Goal: Task Accomplishment & Management: Use online tool/utility

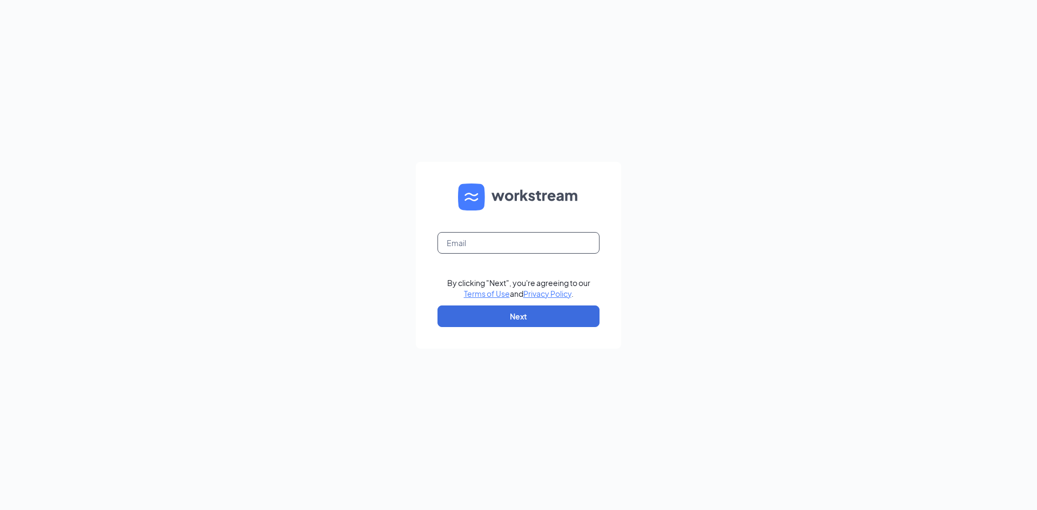
click at [521, 241] on input "text" at bounding box center [519, 243] width 162 height 22
type input "[PERSON_NAME][EMAIL_ADDRESS][DOMAIN_NAME]"
click at [567, 323] on button "Next" at bounding box center [519, 317] width 162 height 22
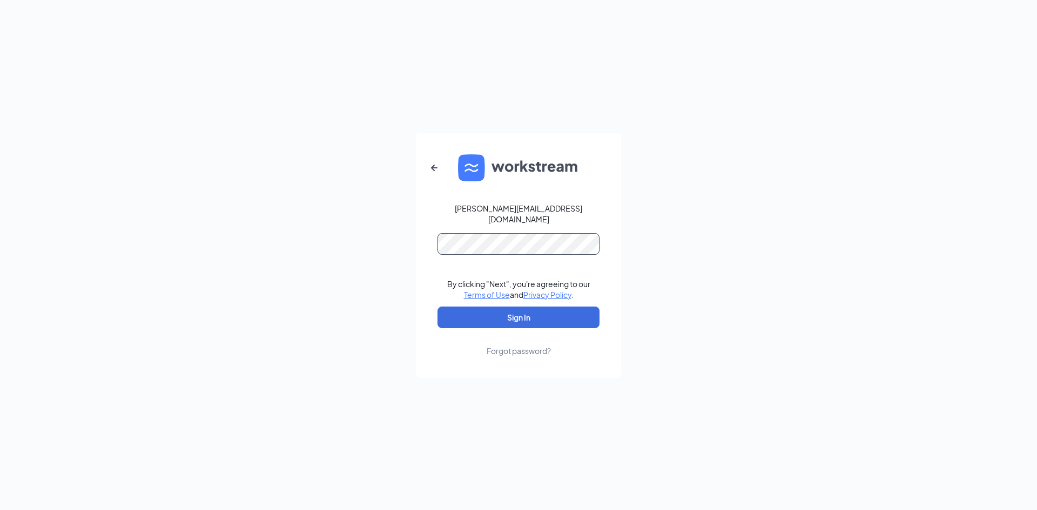
click at [572, 257] on form "[PERSON_NAME][EMAIL_ADDRESS][DOMAIN_NAME] By clicking "Next", you're agreeing t…" at bounding box center [518, 255] width 205 height 245
click at [438, 307] on button "Sign In" at bounding box center [519, 318] width 162 height 22
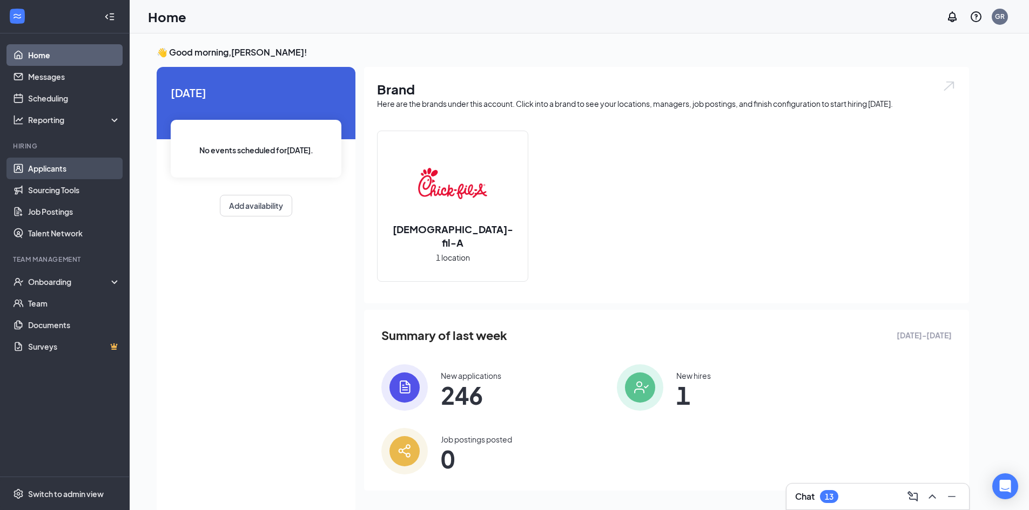
click at [65, 166] on link "Applicants" at bounding box center [74, 169] width 92 height 22
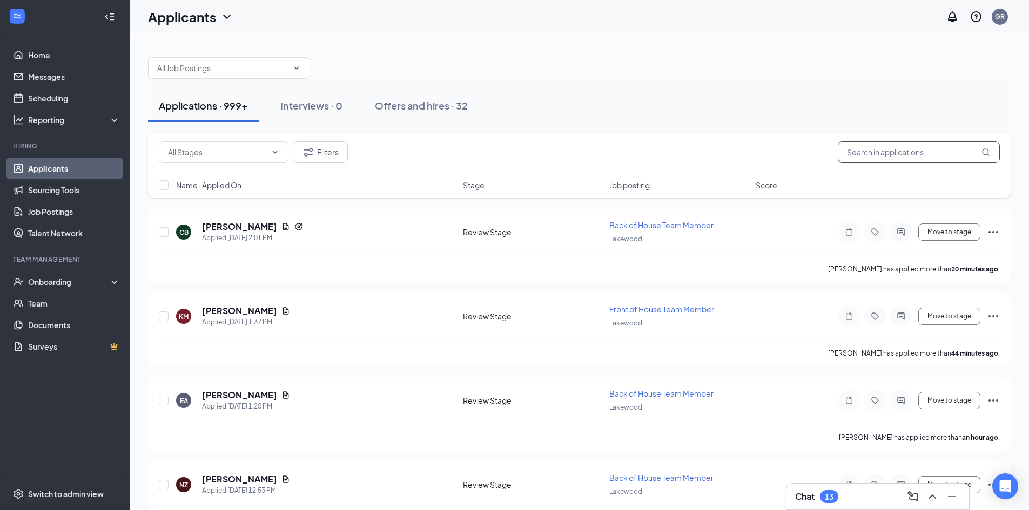
click at [911, 158] on input "text" at bounding box center [919, 153] width 162 height 22
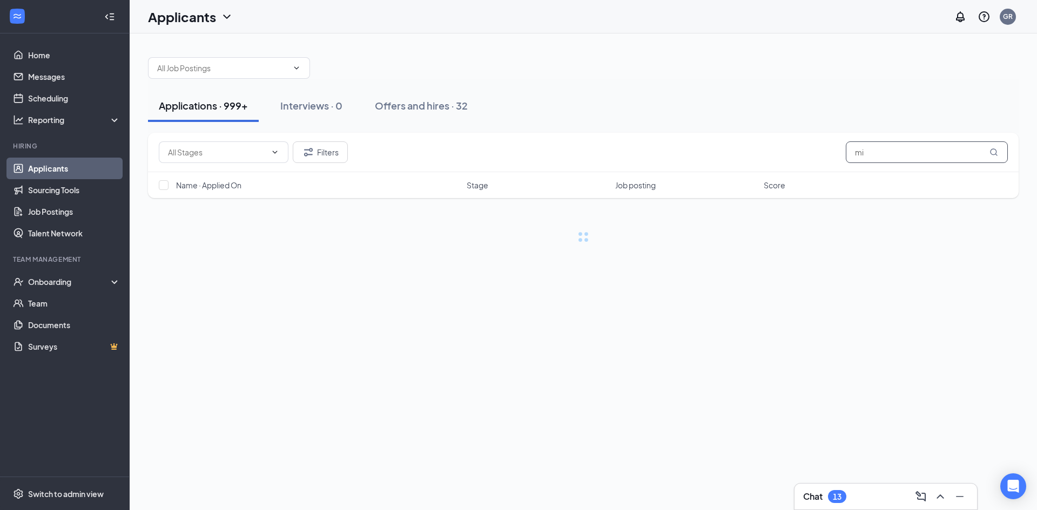
type input "m"
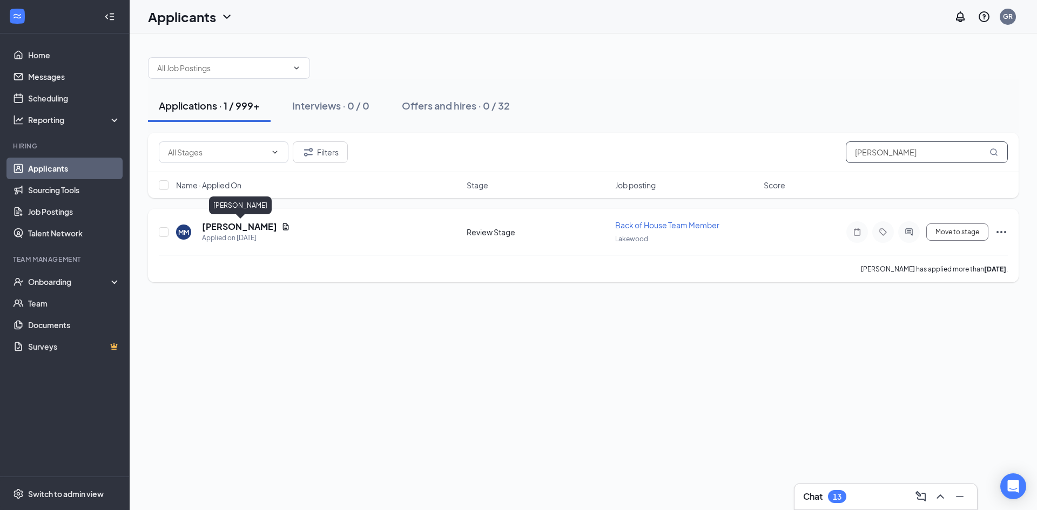
type input "[PERSON_NAME]"
click at [272, 229] on h5 "[PERSON_NAME]" at bounding box center [239, 227] width 75 height 12
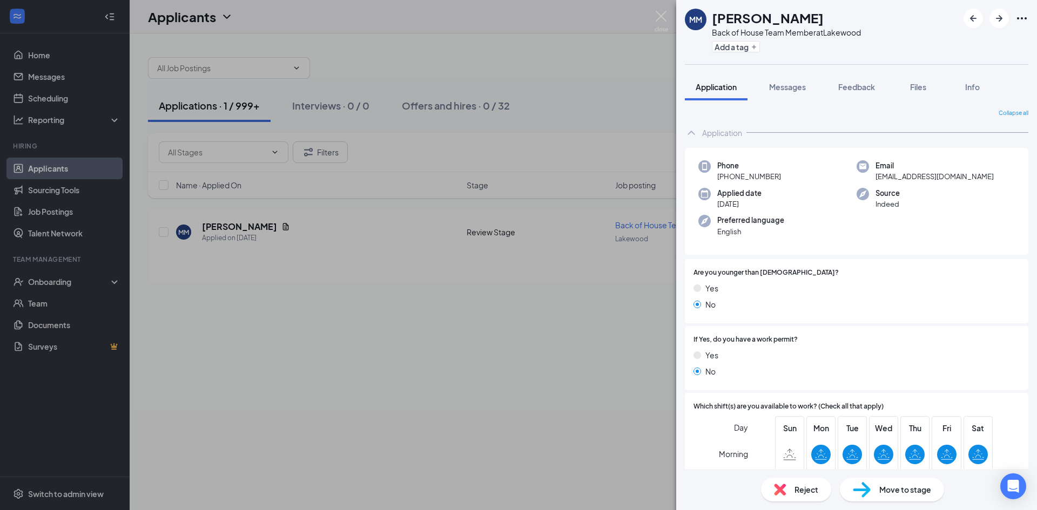
click at [538, 351] on div "MM [PERSON_NAME] Back of House Team Member at [GEOGRAPHIC_DATA] Add a tag Appli…" at bounding box center [518, 255] width 1037 height 510
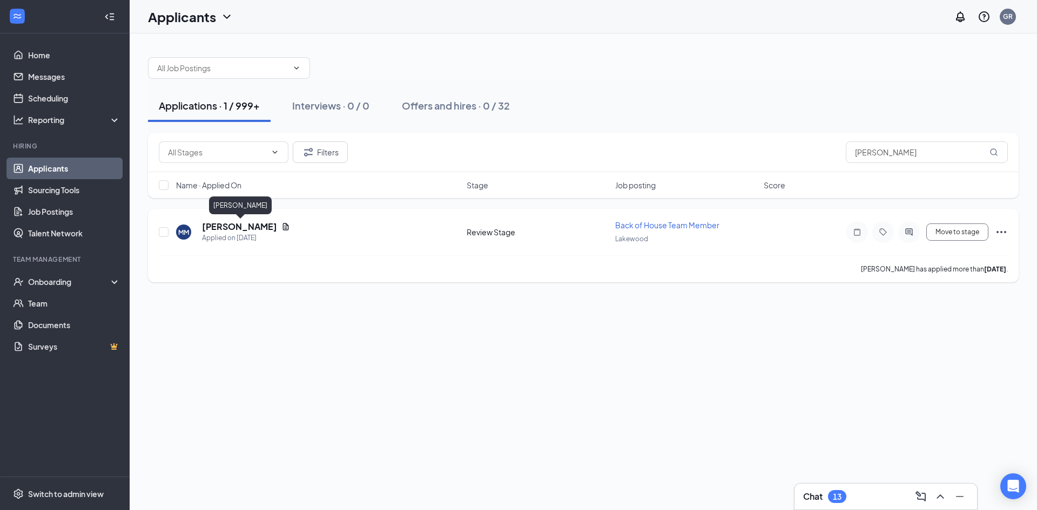
click at [265, 225] on h5 "[PERSON_NAME]" at bounding box center [239, 227] width 75 height 12
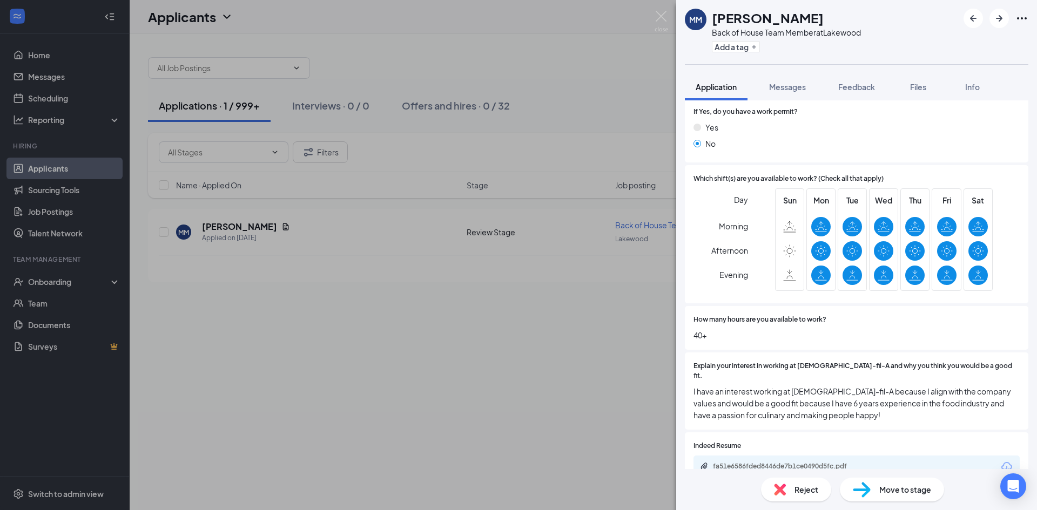
scroll to position [240, 0]
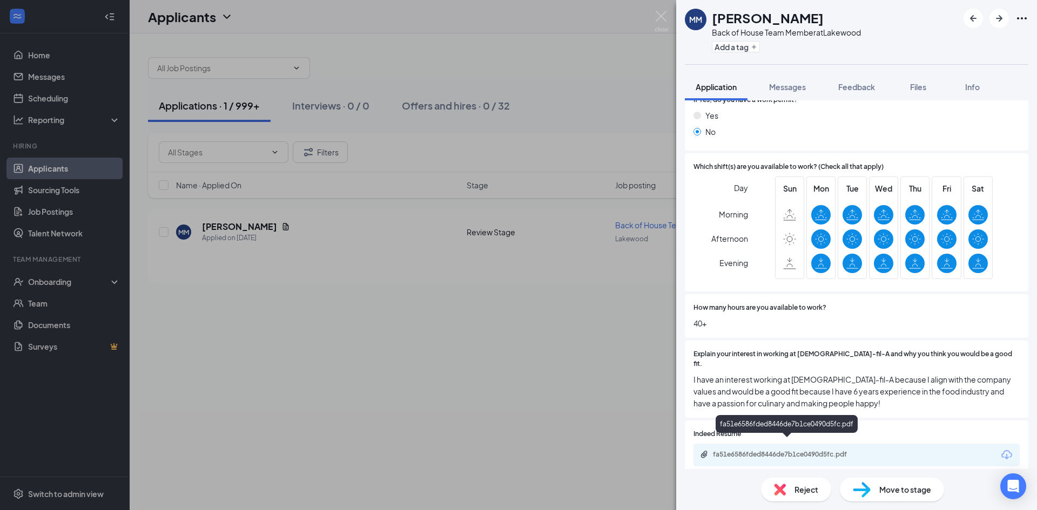
click at [762, 451] on div "fa51e6586fded8446de7b1ce0490d5fc.pdf" at bounding box center [788, 455] width 151 height 9
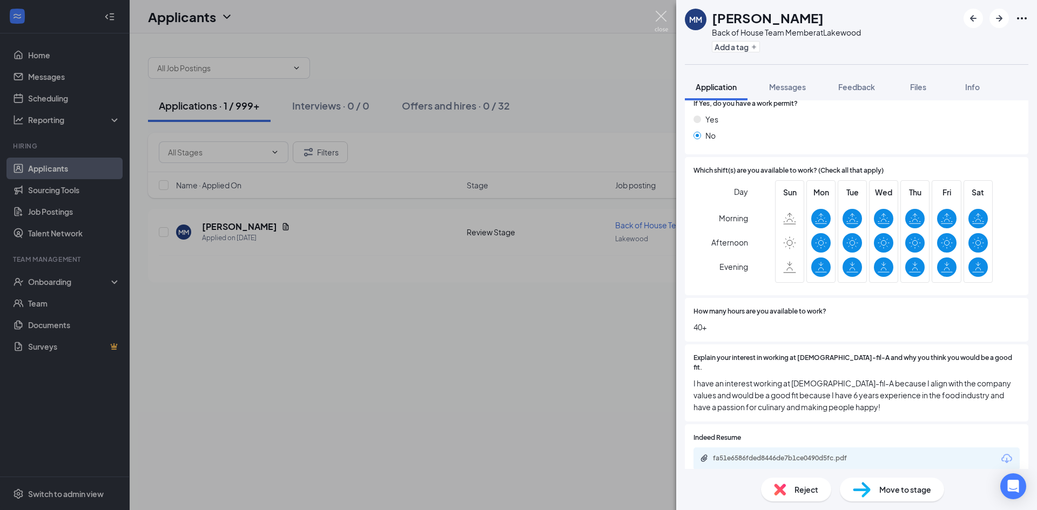
click at [662, 20] on img at bounding box center [662, 21] width 14 height 21
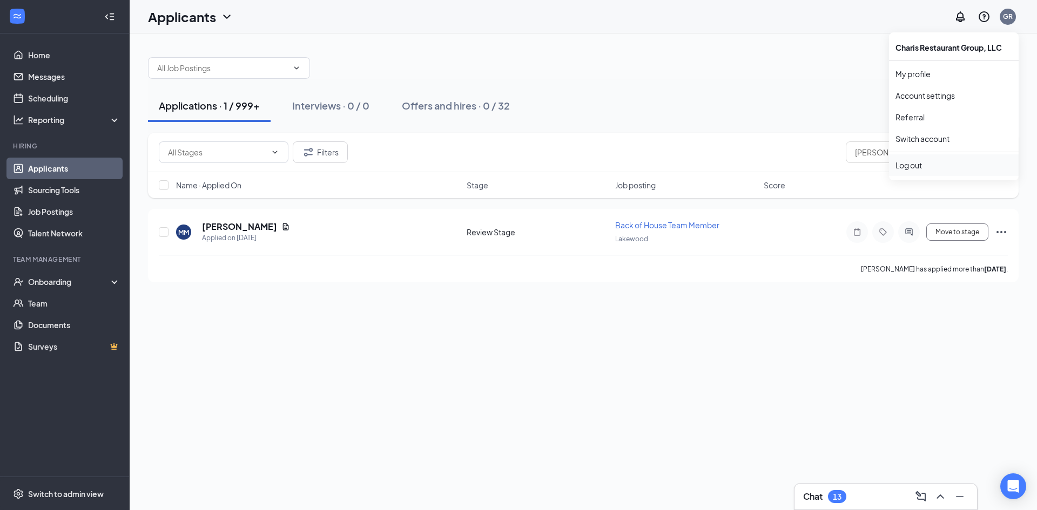
click at [912, 170] on div "Log out" at bounding box center [954, 165] width 117 height 11
